Goal: Information Seeking & Learning: Learn about a topic

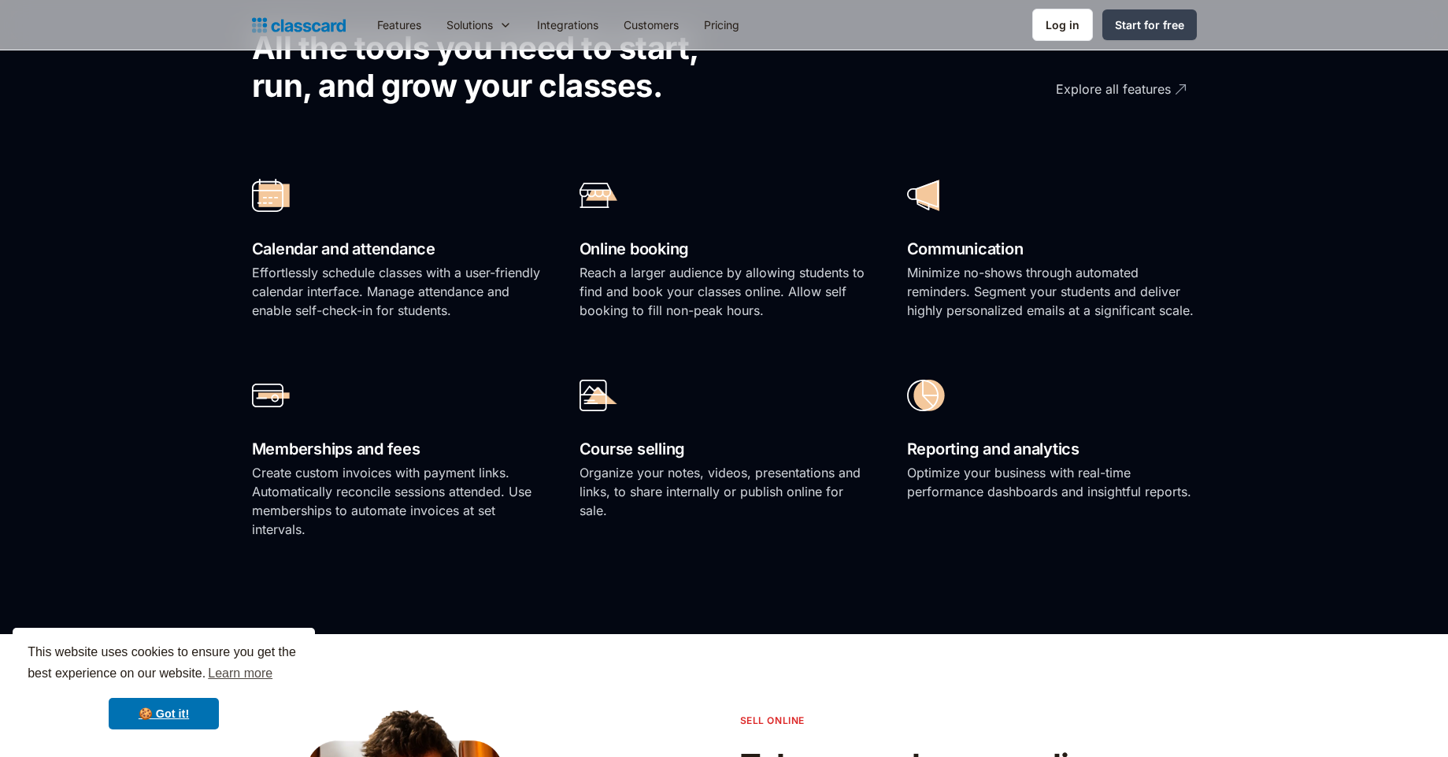
scroll to position [1111, 0]
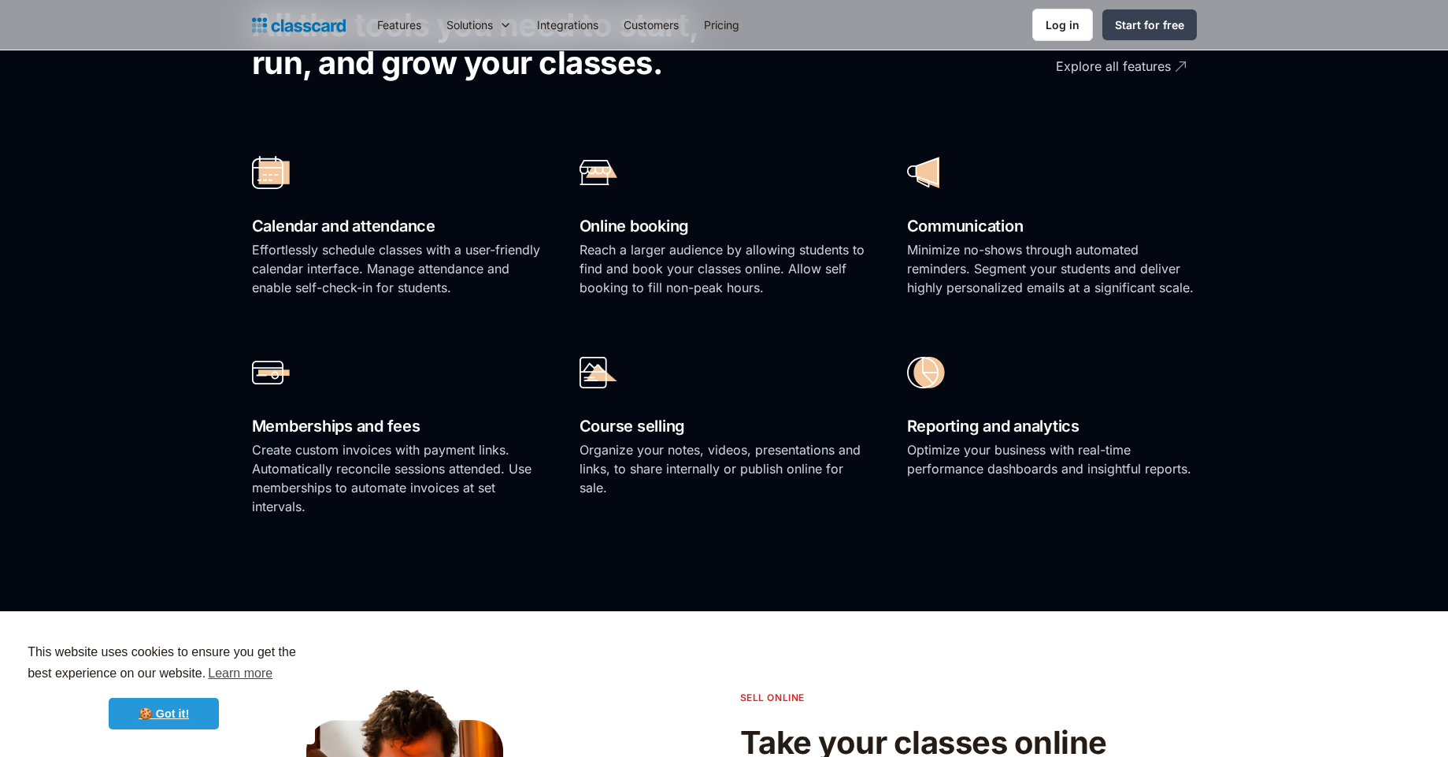
click at [170, 713] on link "🍪 Got it!" at bounding box center [164, 713] width 110 height 31
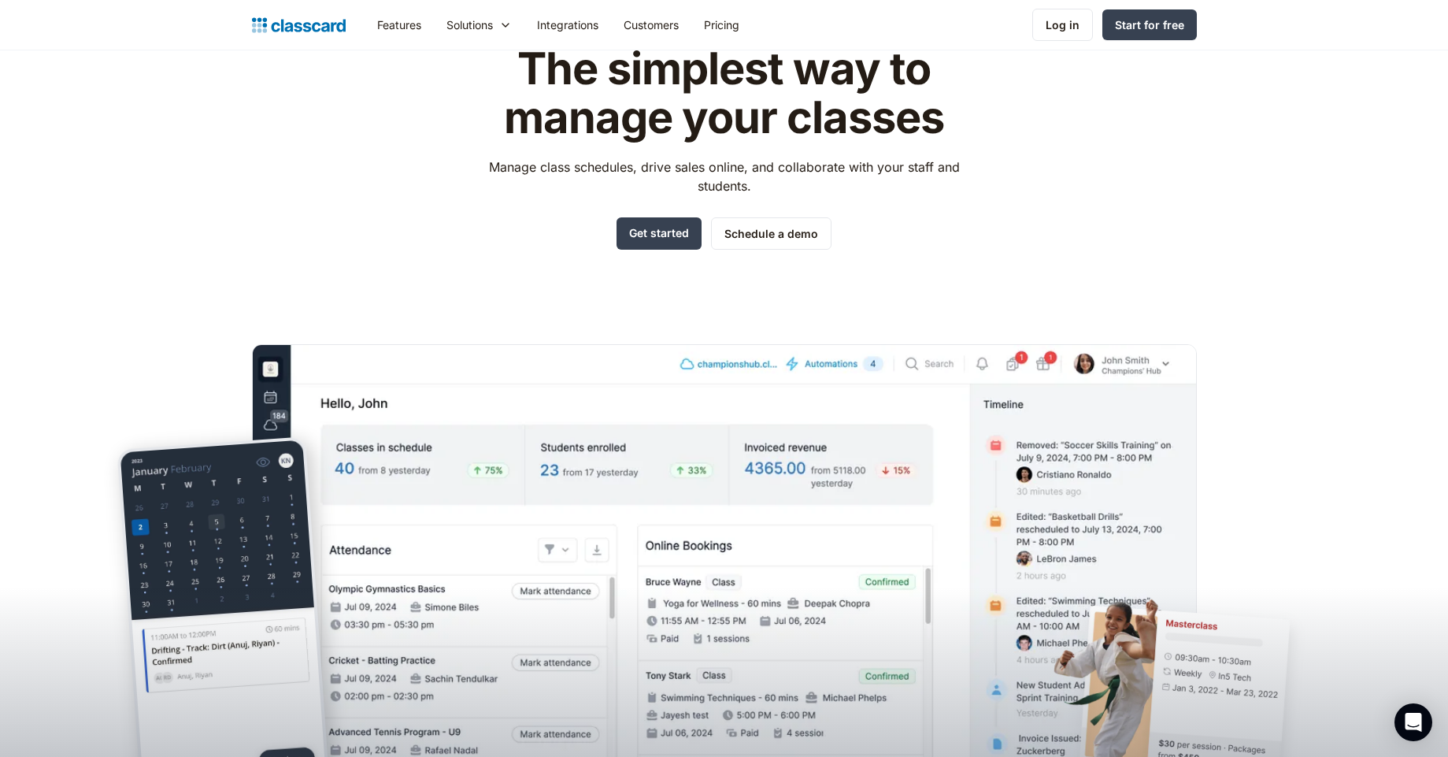
scroll to position [0, 0]
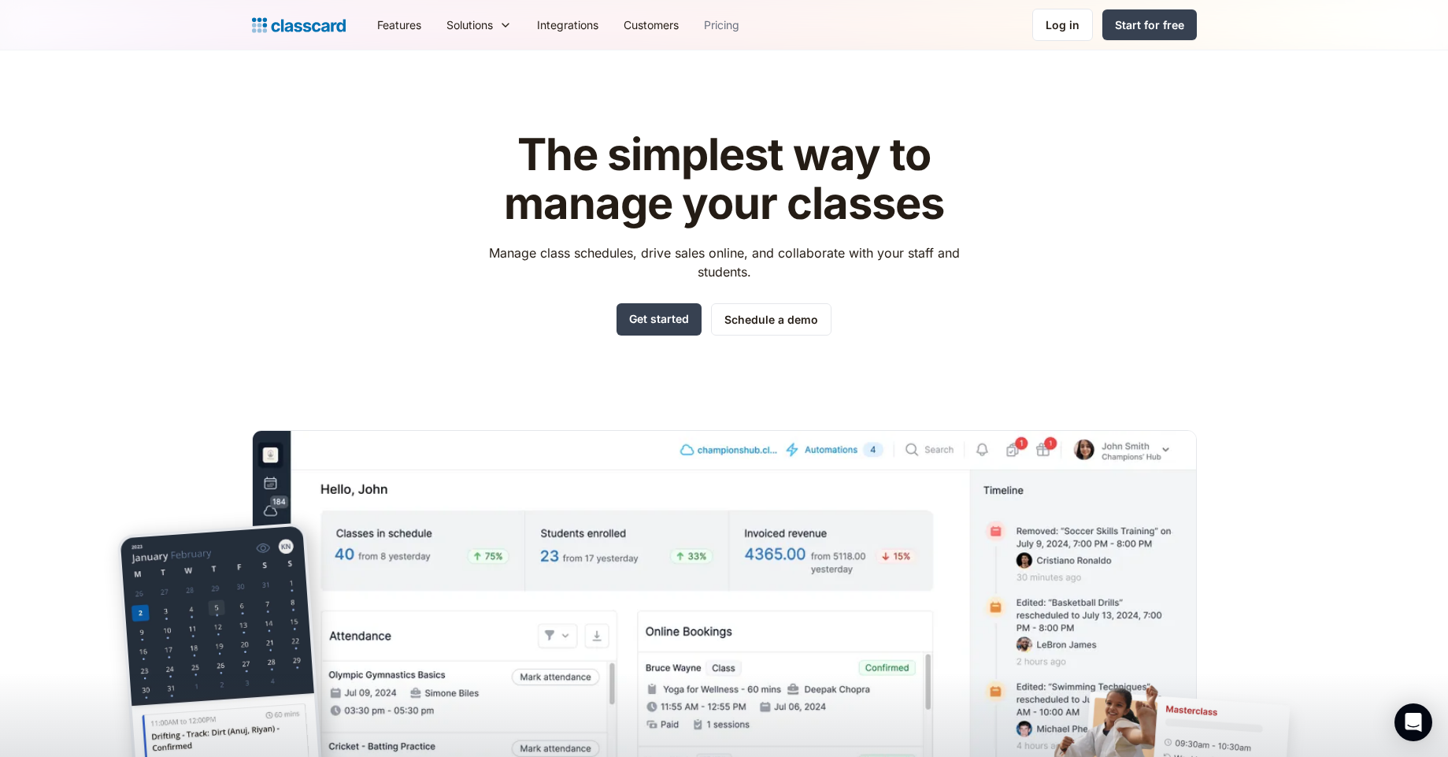
click at [726, 27] on link "Pricing" at bounding box center [721, 24] width 61 height 35
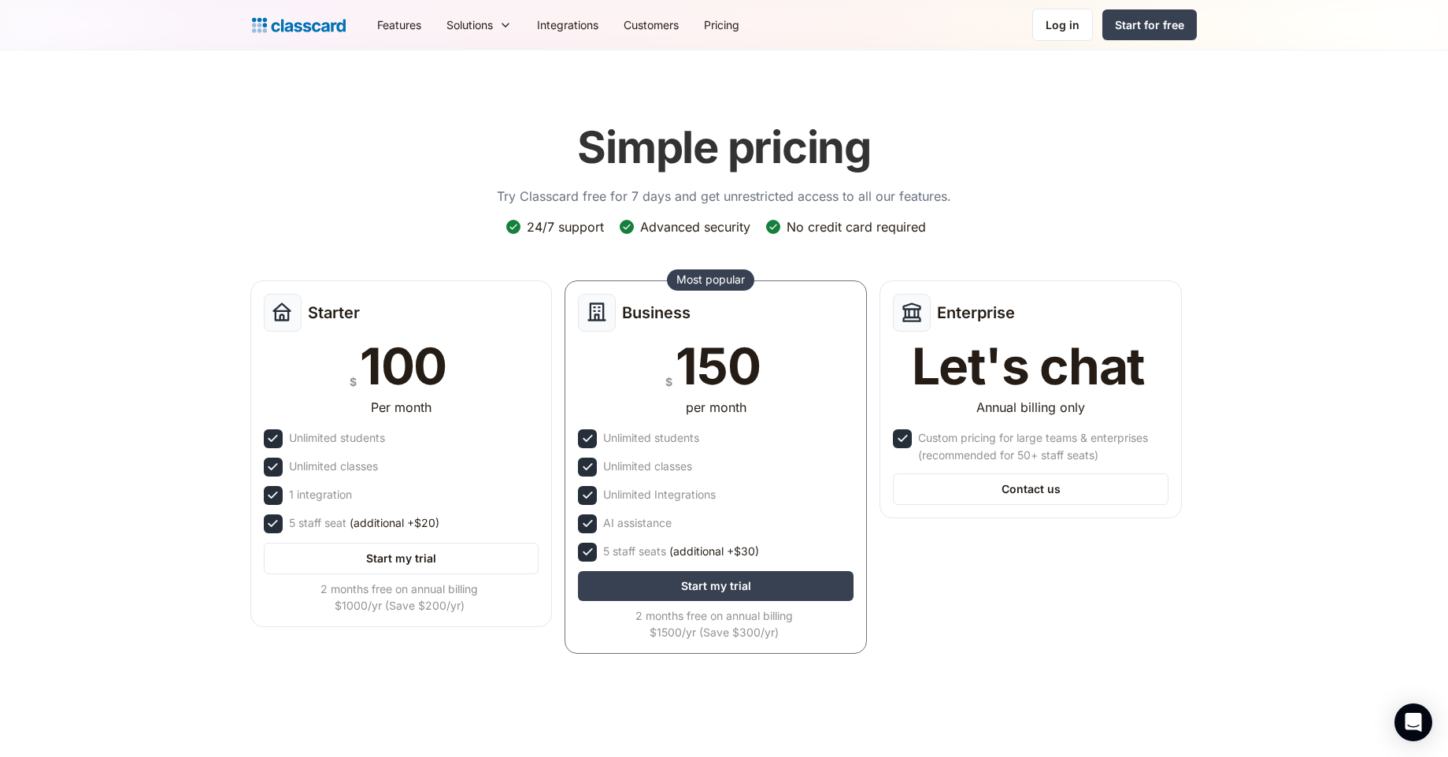
click at [320, 34] on img at bounding box center [299, 25] width 94 height 22
